Goal: Check status: Check status

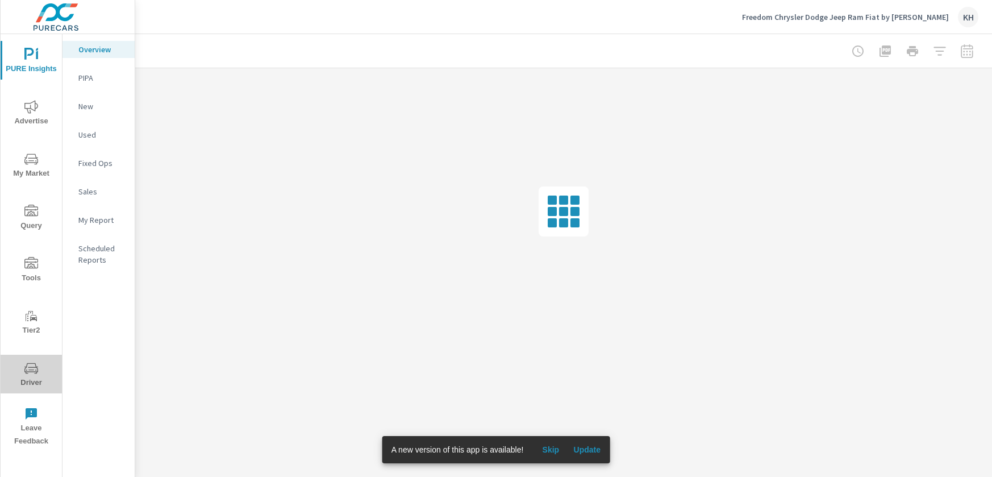
click at [30, 368] on icon "nav menu" at bounding box center [31, 369] width 14 height 14
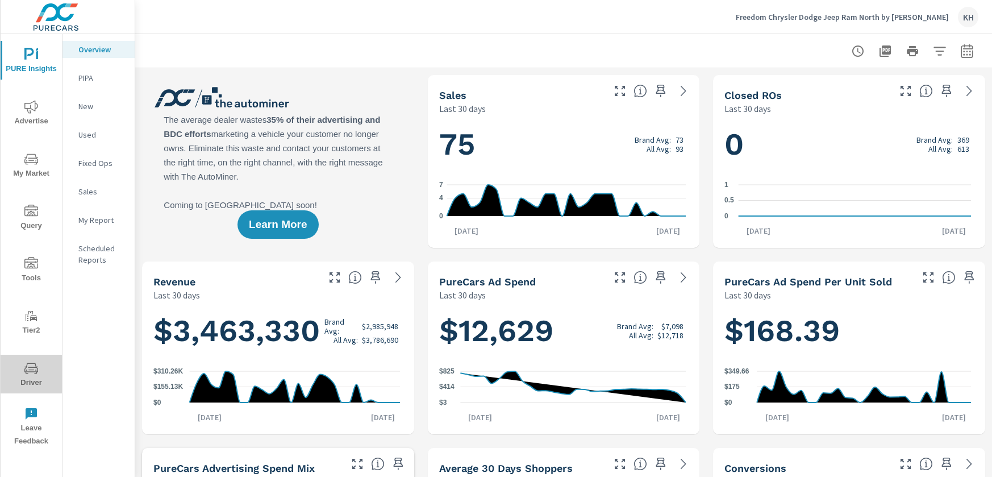
click at [34, 364] on icon "nav menu" at bounding box center [31, 369] width 14 height 14
